Goal: Task Accomplishment & Management: Use online tool/utility

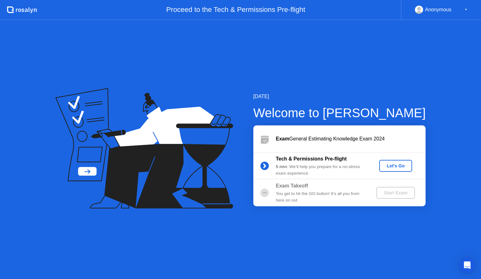
click at [387, 166] on div "Let's Go" at bounding box center [396, 165] width 28 height 5
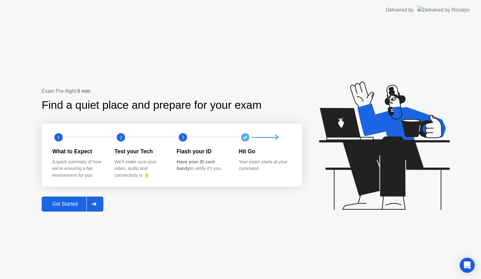
click at [60, 201] on div "Get Started" at bounding box center [65, 204] width 43 height 6
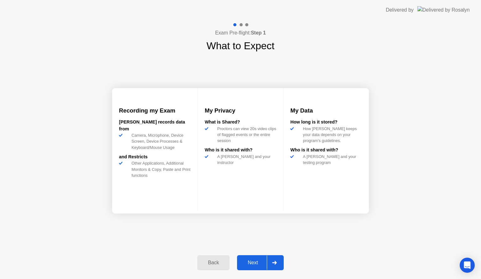
click at [254, 256] on button "Next" at bounding box center [260, 262] width 47 height 15
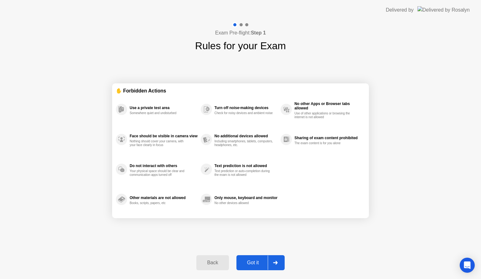
click at [253, 260] on div "Got it" at bounding box center [252, 263] width 29 height 6
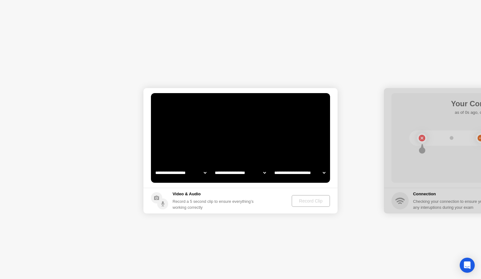
select select "**********"
select select "*******"
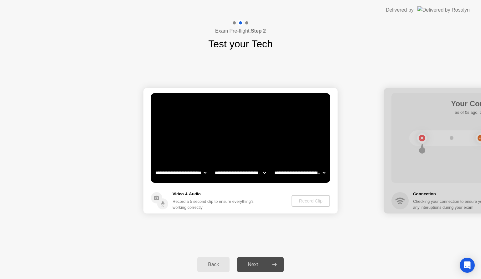
click at [229, 150] on video at bounding box center [240, 138] width 179 height 90
click at [298, 200] on div "Record Clip" at bounding box center [312, 200] width 34 height 5
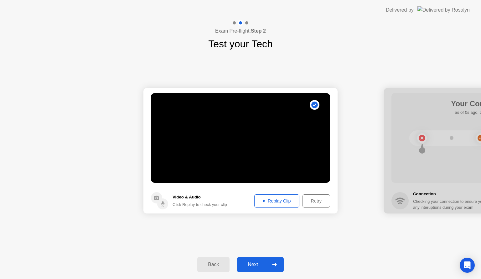
click at [289, 204] on button "Replay Clip" at bounding box center [276, 200] width 45 height 13
click at [320, 200] on div "Retry" at bounding box center [316, 200] width 23 height 5
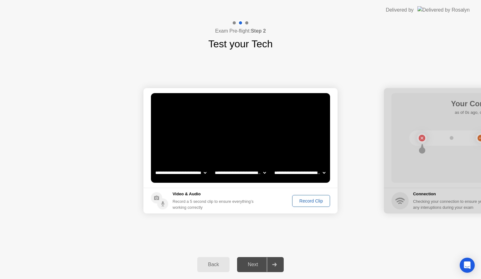
click at [312, 200] on div "Record Clip" at bounding box center [312, 200] width 34 height 5
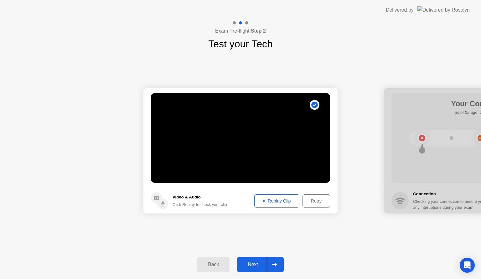
click at [274, 198] on div "Replay Clip" at bounding box center [277, 200] width 41 height 5
click at [323, 204] on button "Retry" at bounding box center [317, 200] width 28 height 13
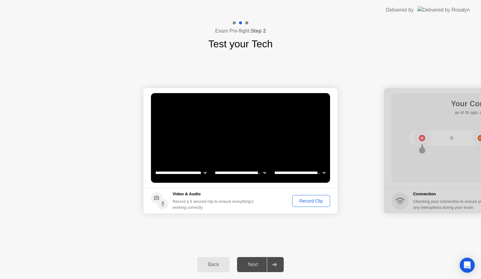
click at [304, 200] on div "Record Clip" at bounding box center [312, 200] width 34 height 5
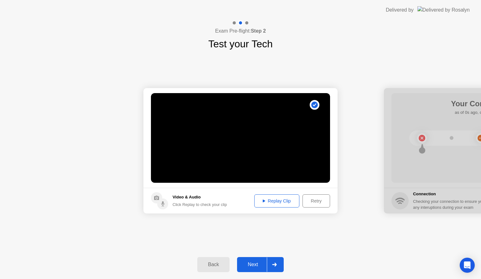
click at [324, 202] on div "Retry" at bounding box center [316, 200] width 23 height 5
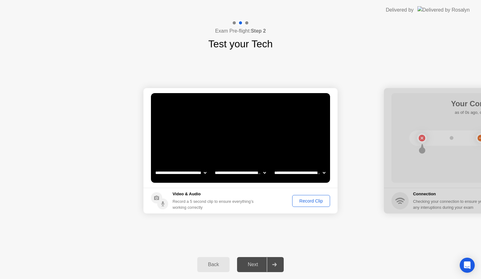
click at [317, 201] on div "Record Clip" at bounding box center [312, 200] width 34 height 5
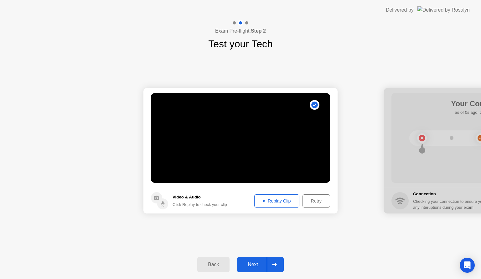
click at [269, 200] on div "Replay Clip" at bounding box center [277, 200] width 41 height 5
click at [246, 266] on div "Next" at bounding box center [253, 265] width 28 height 6
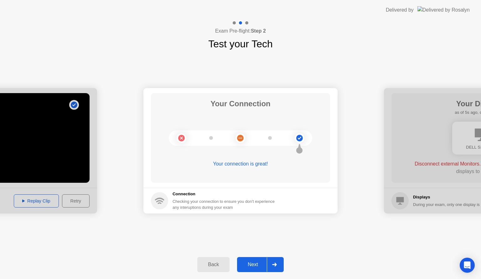
click at [274, 265] on icon at bounding box center [274, 265] width 5 height 4
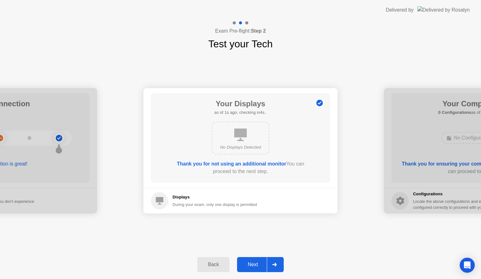
click at [249, 264] on div "Next" at bounding box center [253, 265] width 28 height 6
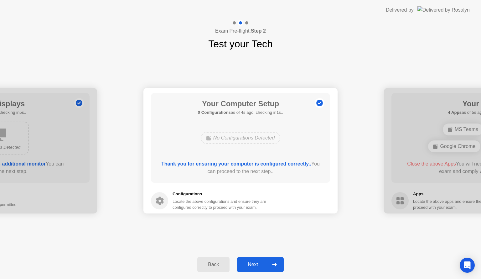
click at [250, 263] on div "Next" at bounding box center [253, 265] width 28 height 6
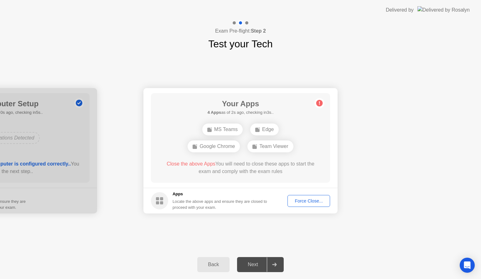
click at [289, 147] on div "Team Viewer" at bounding box center [271, 146] width 46 height 12
click at [312, 203] on div "Force Close..." at bounding box center [309, 200] width 38 height 5
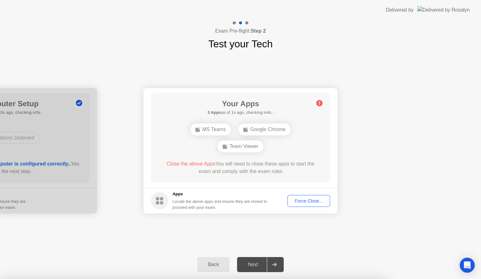
click at [295, 279] on div at bounding box center [240, 279] width 481 height 0
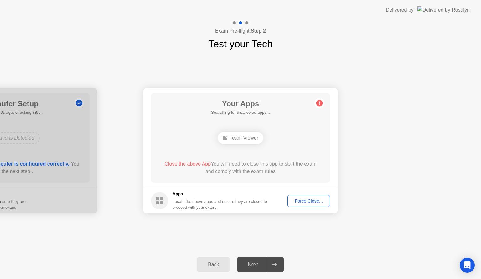
click at [201, 165] on span "Close the above App" at bounding box center [188, 163] width 46 height 5
click at [229, 138] on div "Team Viewer" at bounding box center [241, 138] width 46 height 12
click at [298, 198] on div "Force Close..." at bounding box center [309, 200] width 38 height 5
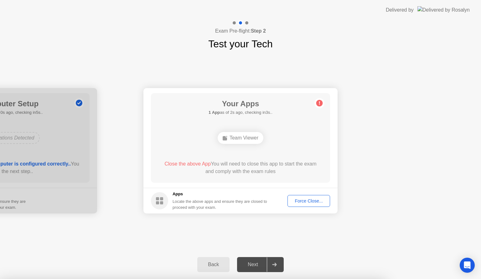
click at [252, 137] on div "Team Viewer" at bounding box center [241, 138] width 46 height 12
click at [216, 167] on div "Close the above App You will need to close this app to start the exam and compl…" at bounding box center [240, 167] width 161 height 15
click at [296, 198] on div "Force Close..." at bounding box center [309, 200] width 38 height 5
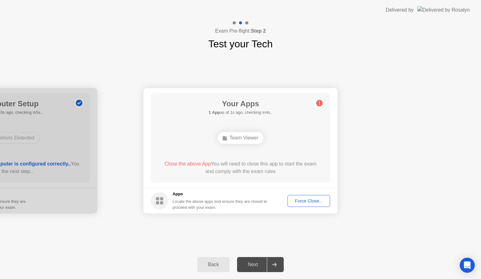
click at [295, 200] on div "Force Close..." at bounding box center [309, 200] width 38 height 5
